Goal: Information Seeking & Learning: Learn about a topic

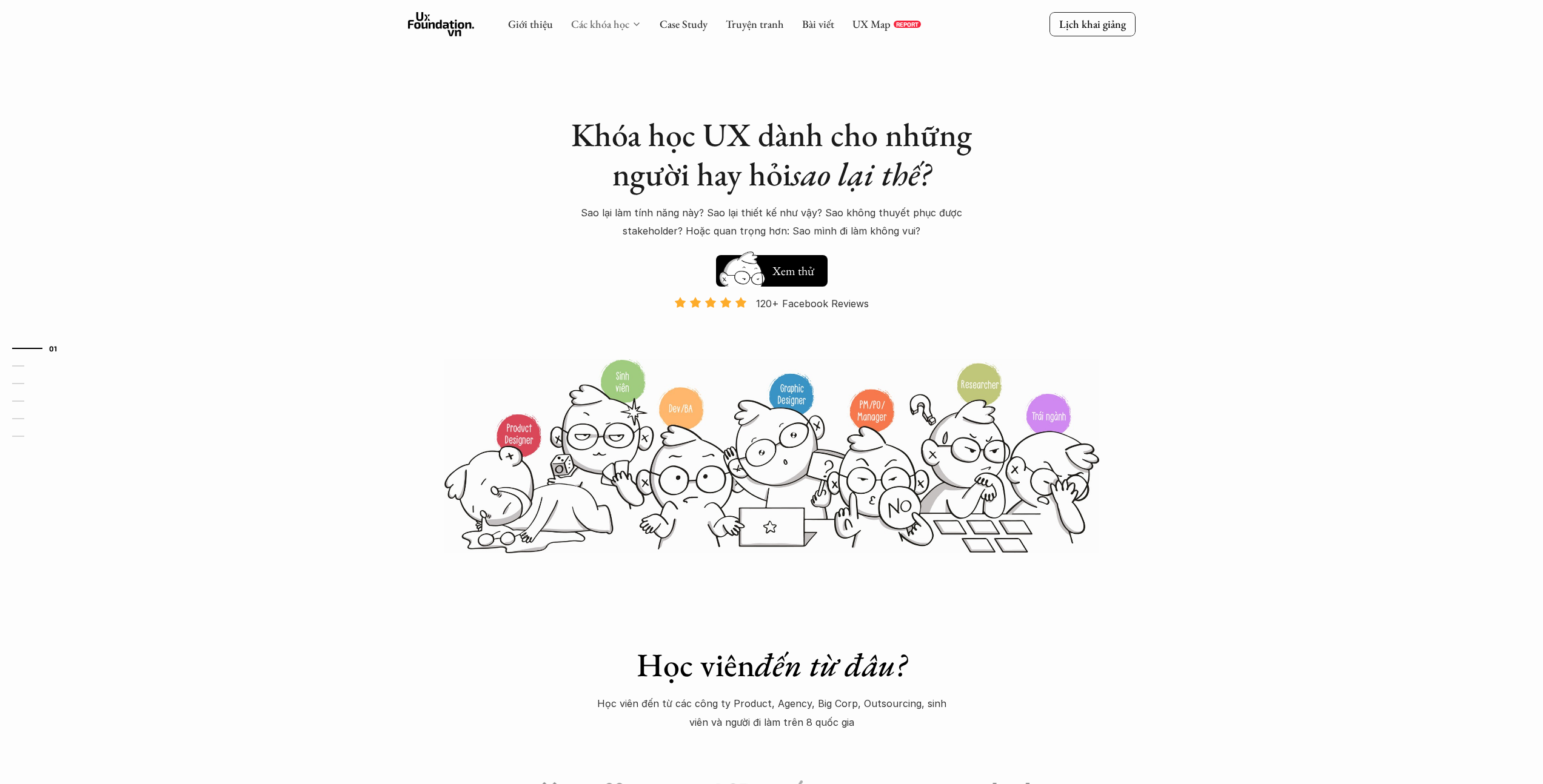
click at [621, 20] on link "Các khóa học" at bounding box center [599, 23] width 58 height 14
click at [632, 25] on icon at bounding box center [636, 24] width 9 height 9
click at [700, 29] on link "Case Study" at bounding box center [684, 23] width 48 height 14
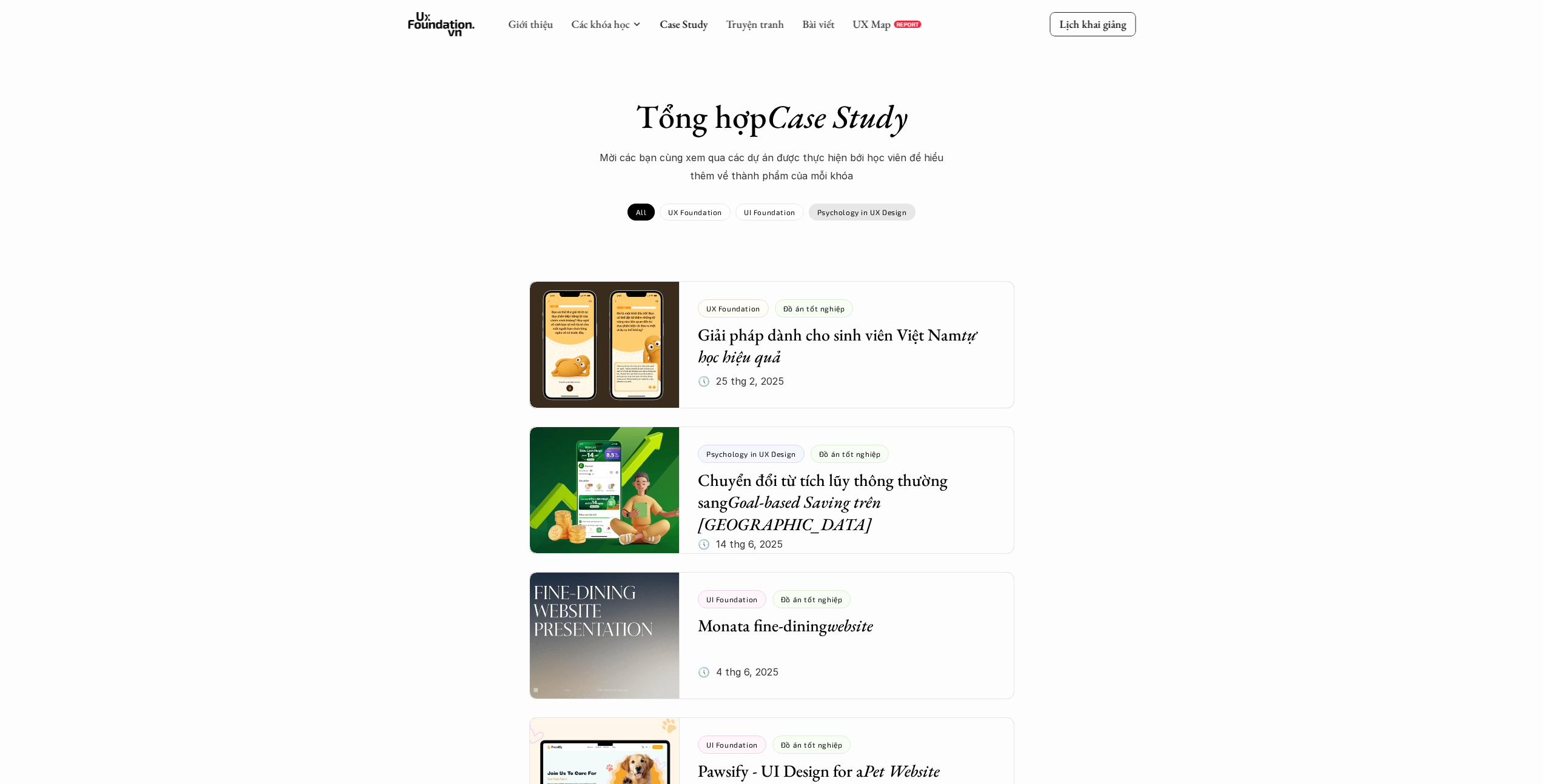
click at [851, 210] on p "Psychology in UX Design" at bounding box center [862, 212] width 90 height 8
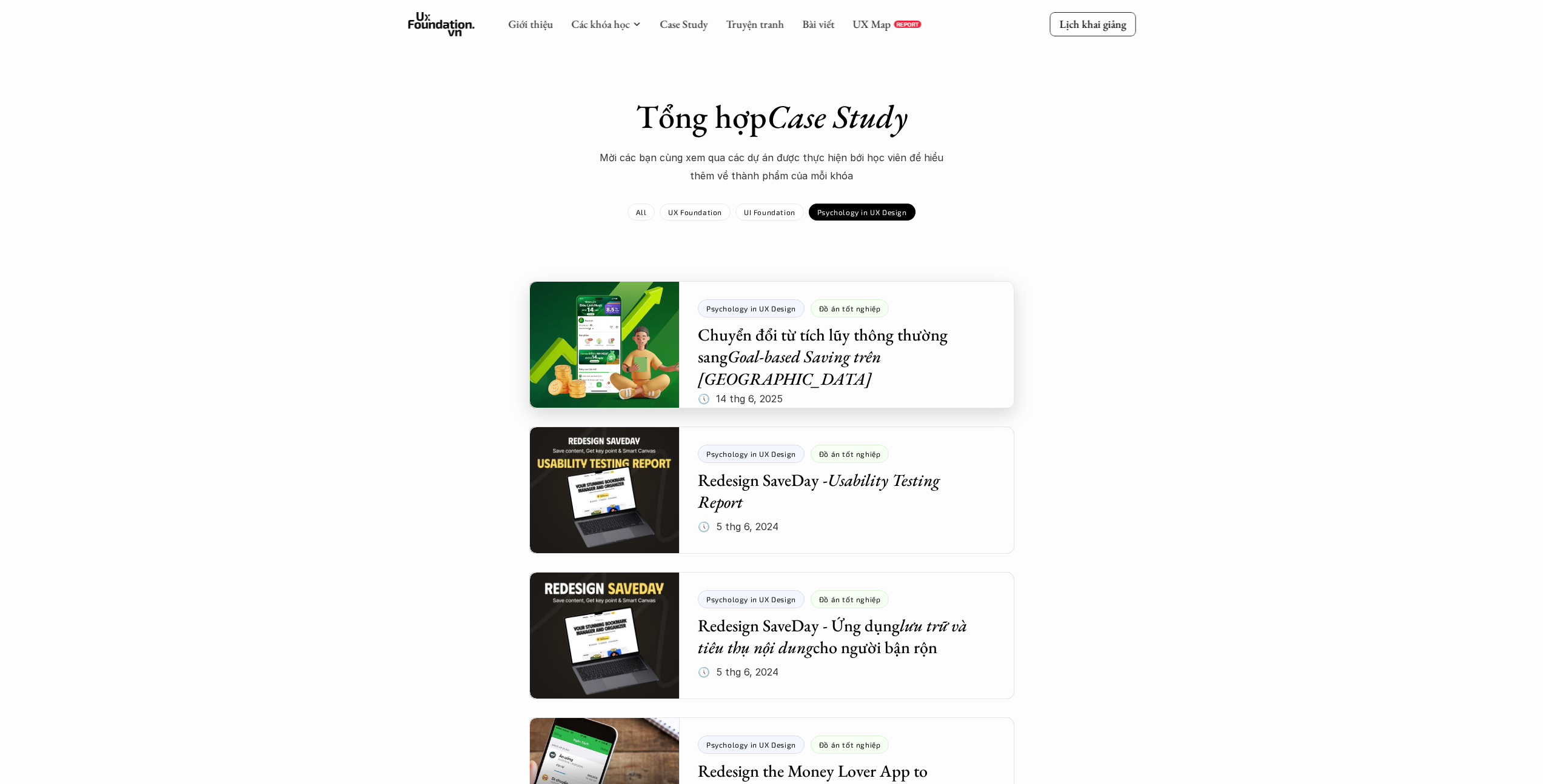
click at [656, 368] on div at bounding box center [771, 344] width 485 height 127
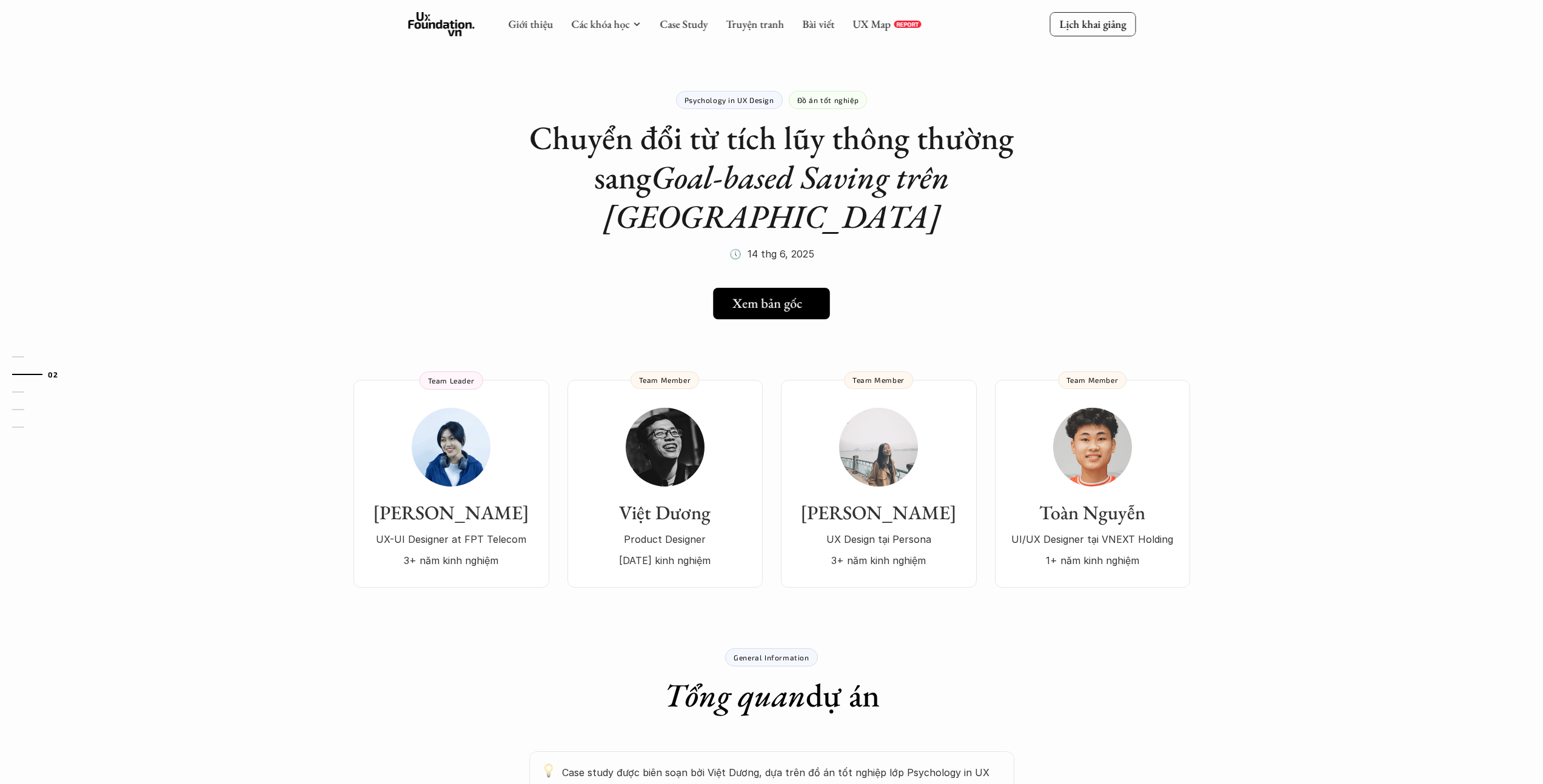
click at [809, 296] on div "Xem bản gốc" at bounding box center [775, 303] width 85 height 16
